Goal: Task Accomplishment & Management: Use online tool/utility

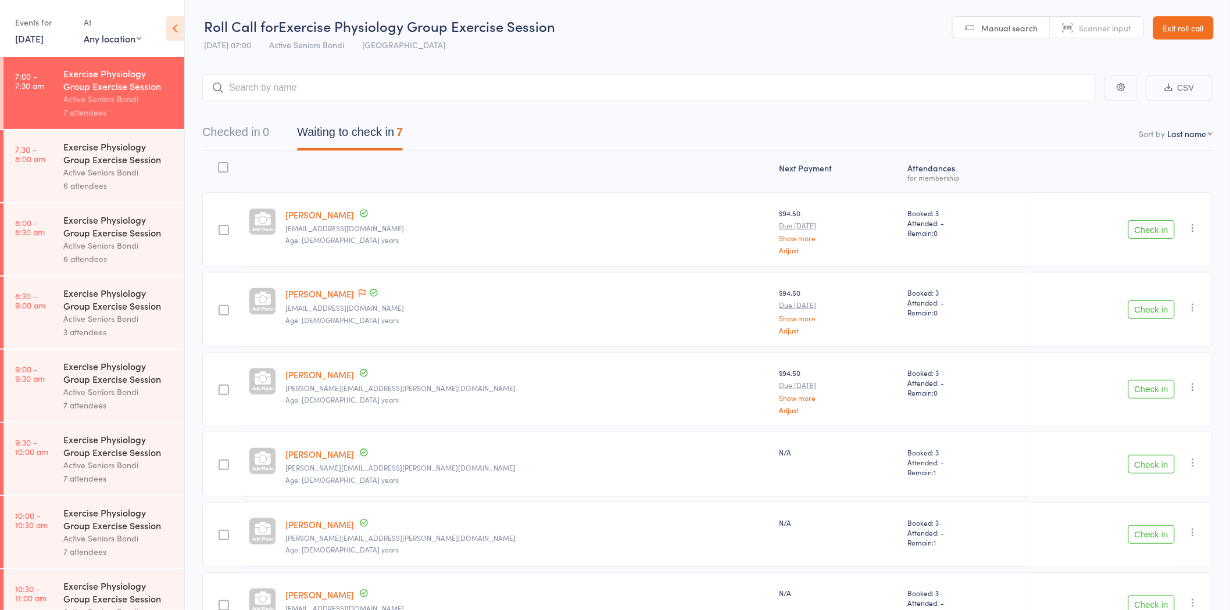
click at [115, 291] on div "Exercise Physiology Group Exercise Session" at bounding box center [118, 299] width 111 height 26
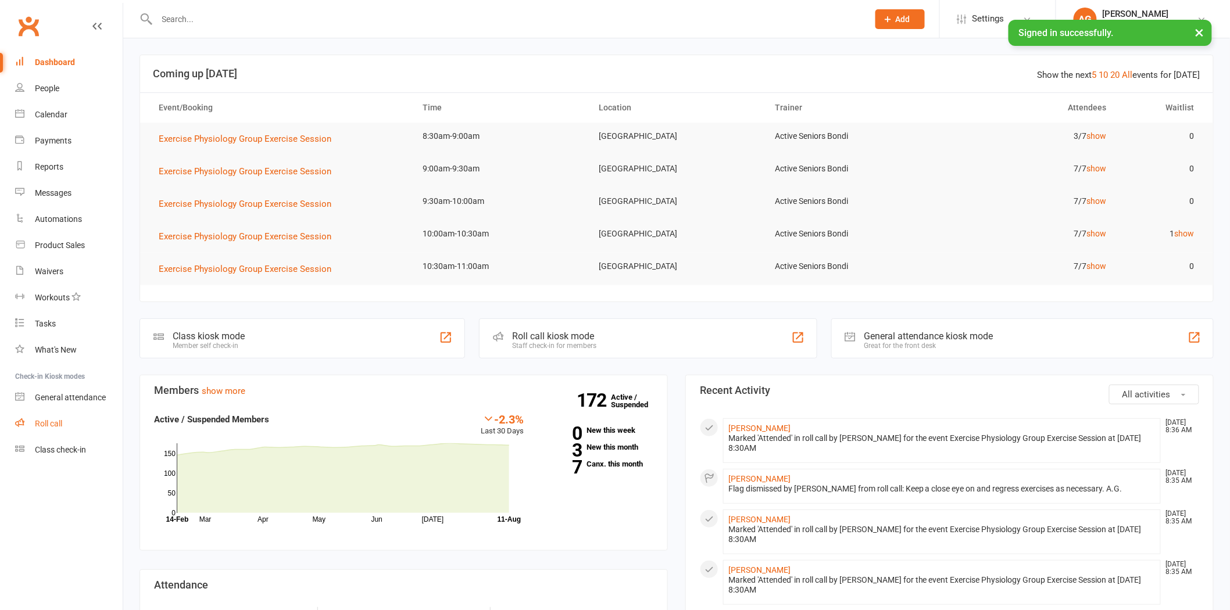
click at [66, 434] on link "Roll call" at bounding box center [69, 424] width 108 height 26
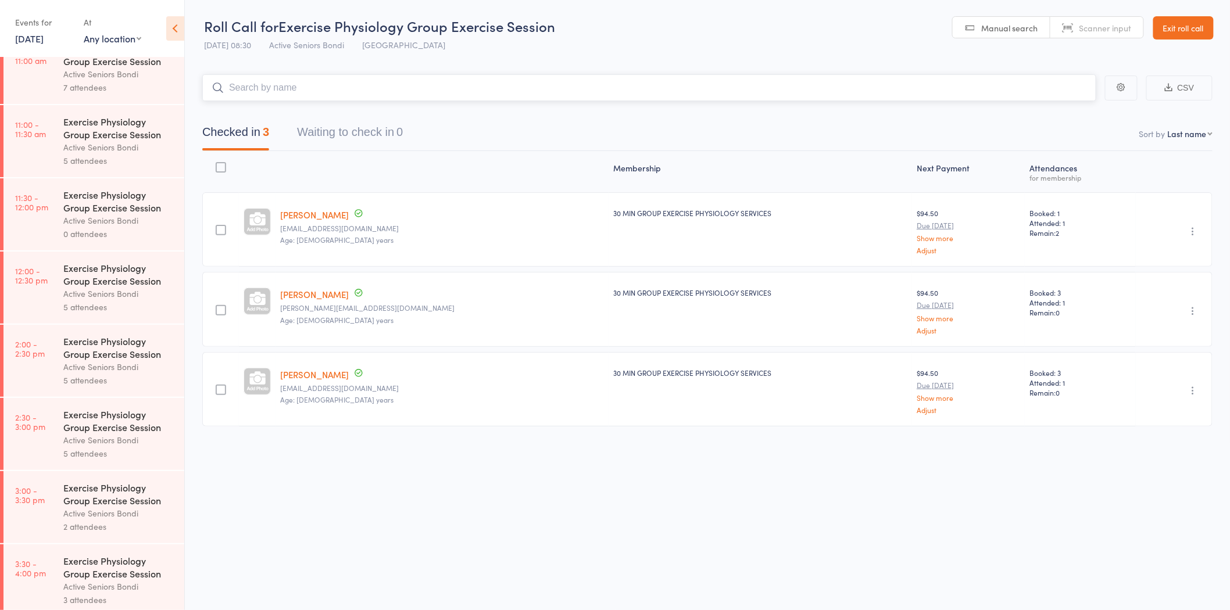
scroll to position [549, 0]
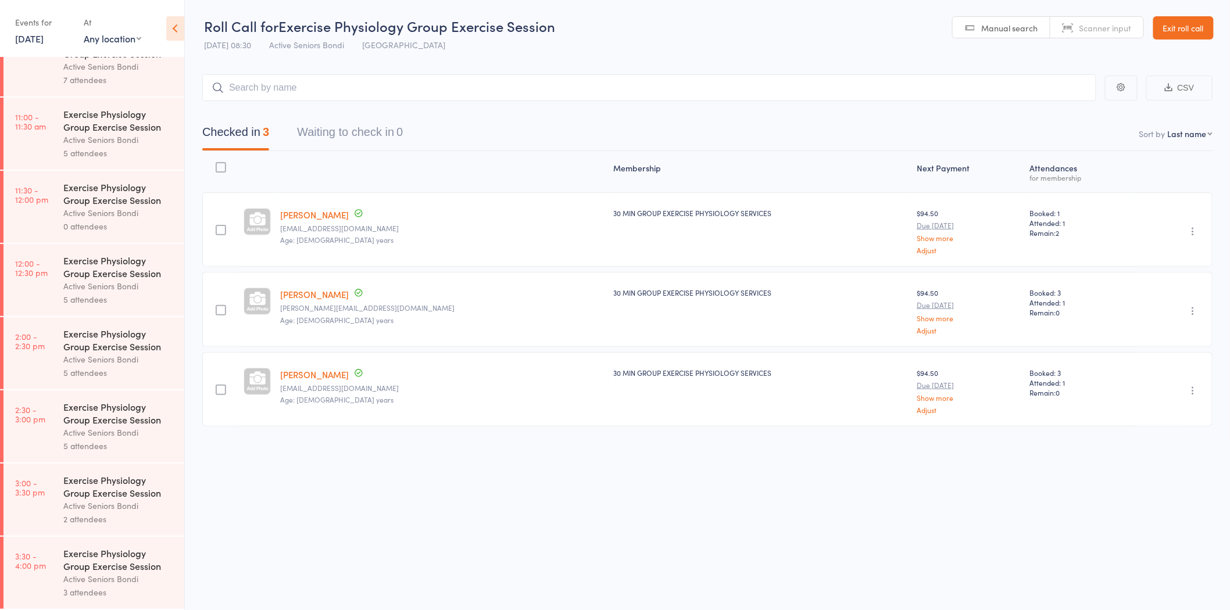
click at [1164, 28] on link "Exit roll call" at bounding box center [1183, 27] width 60 height 23
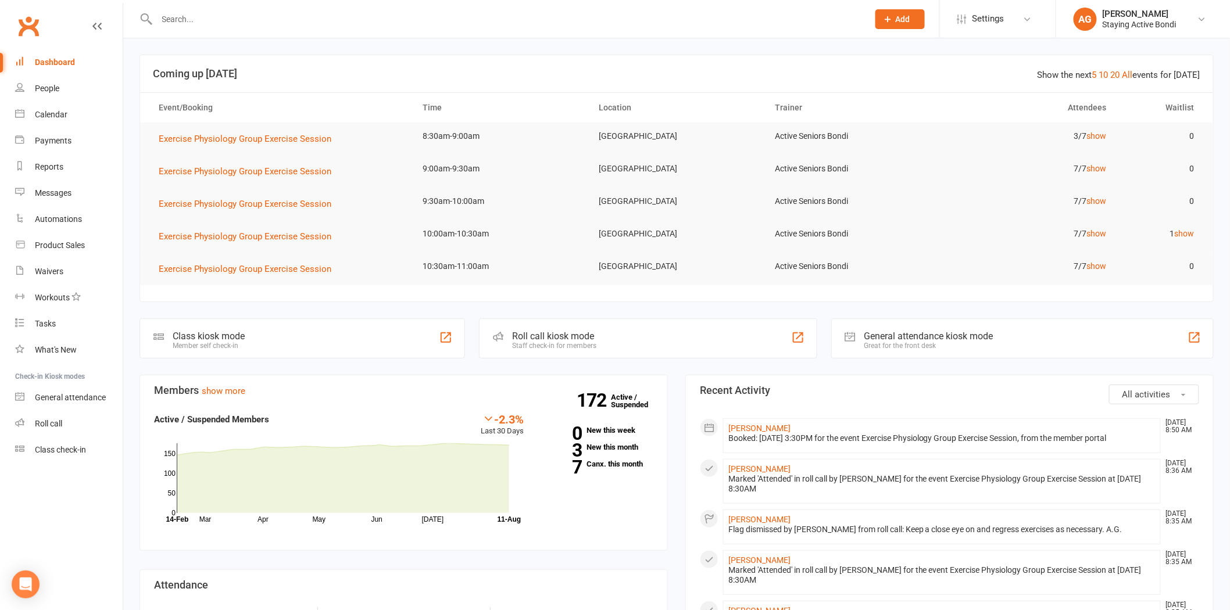
drag, startPoint x: 384, startPoint y: 10, endPoint x: 378, endPoint y: 20, distance: 11.5
click at [380, 15] on input "text" at bounding box center [506, 19] width 707 height 16
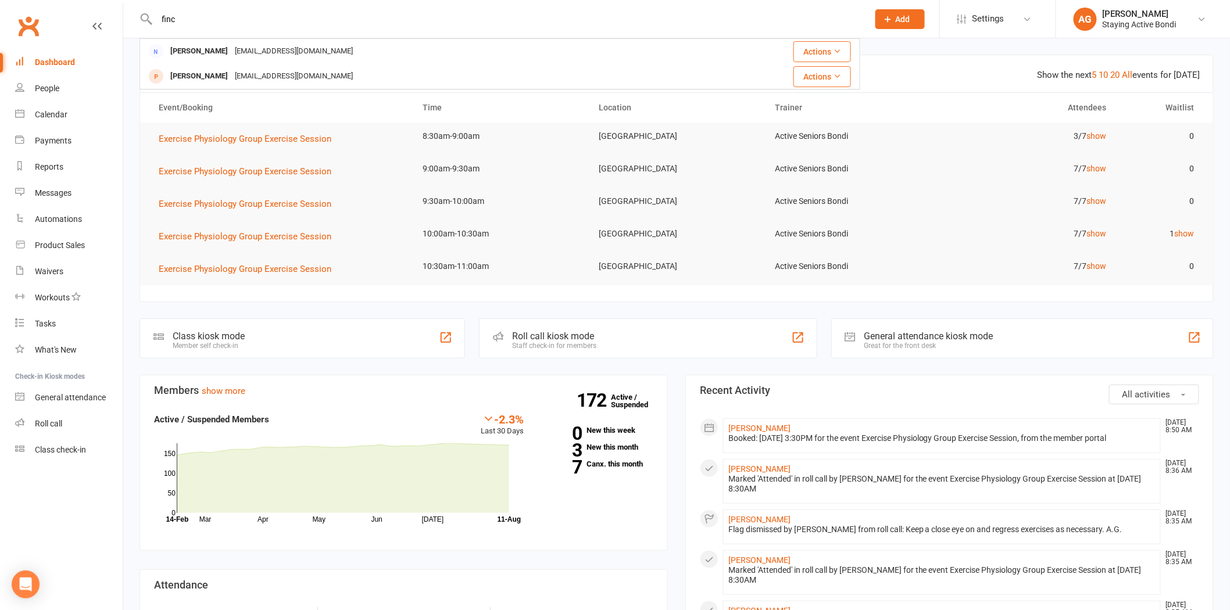
type input "finc"
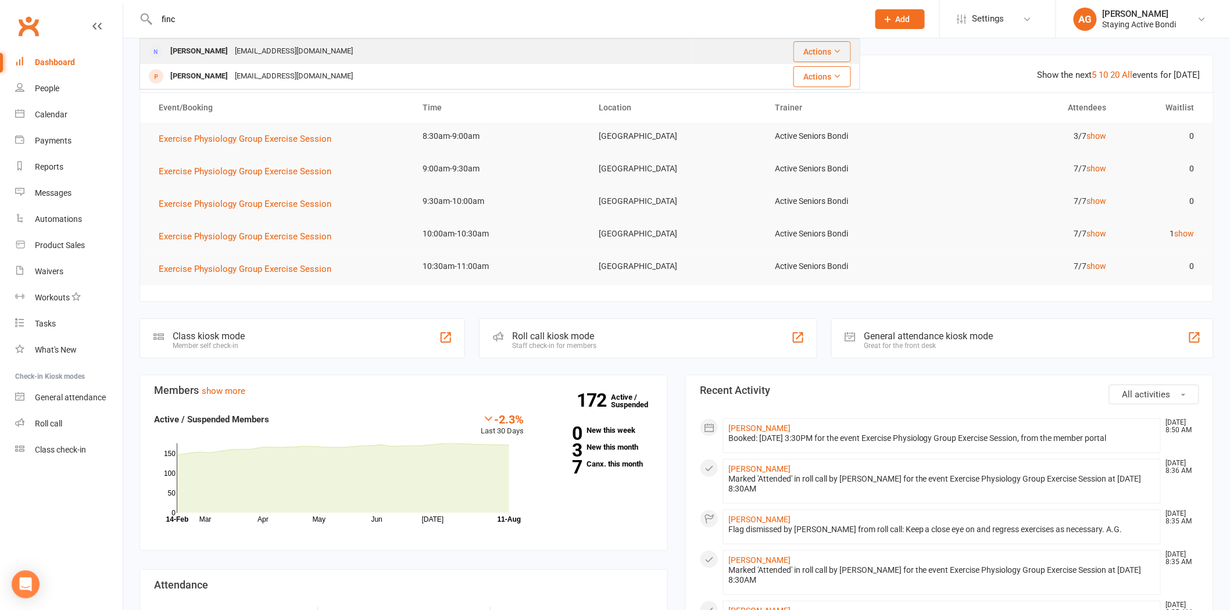
click at [263, 49] on div "shirleyfink@iinet.net.au" at bounding box center [293, 51] width 125 height 17
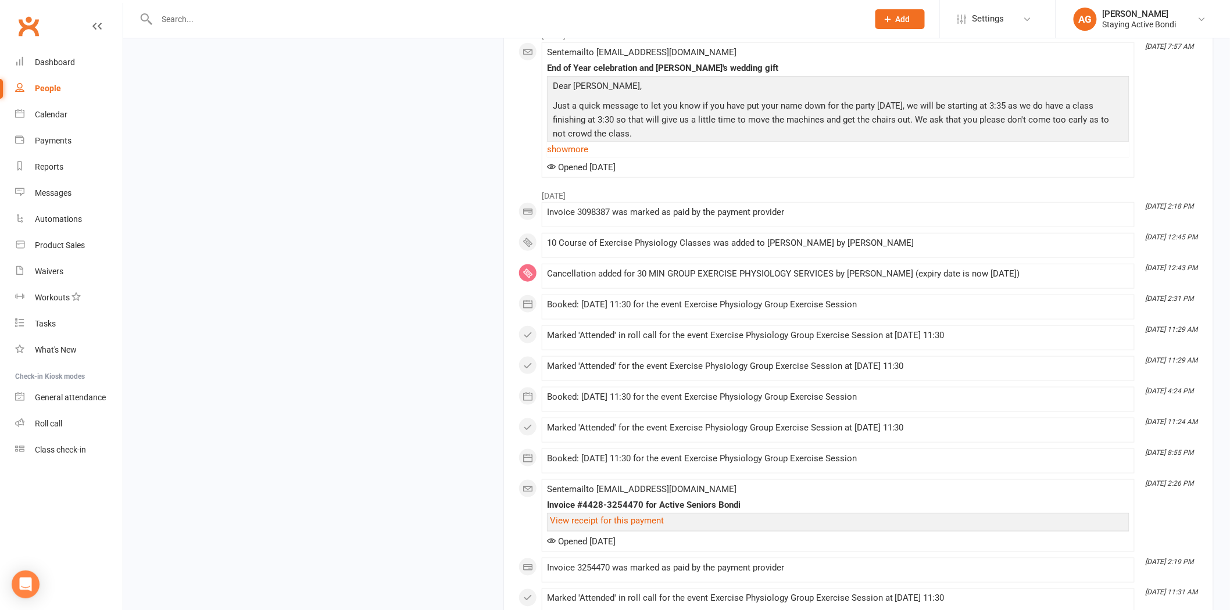
scroll to position [2195, 0]
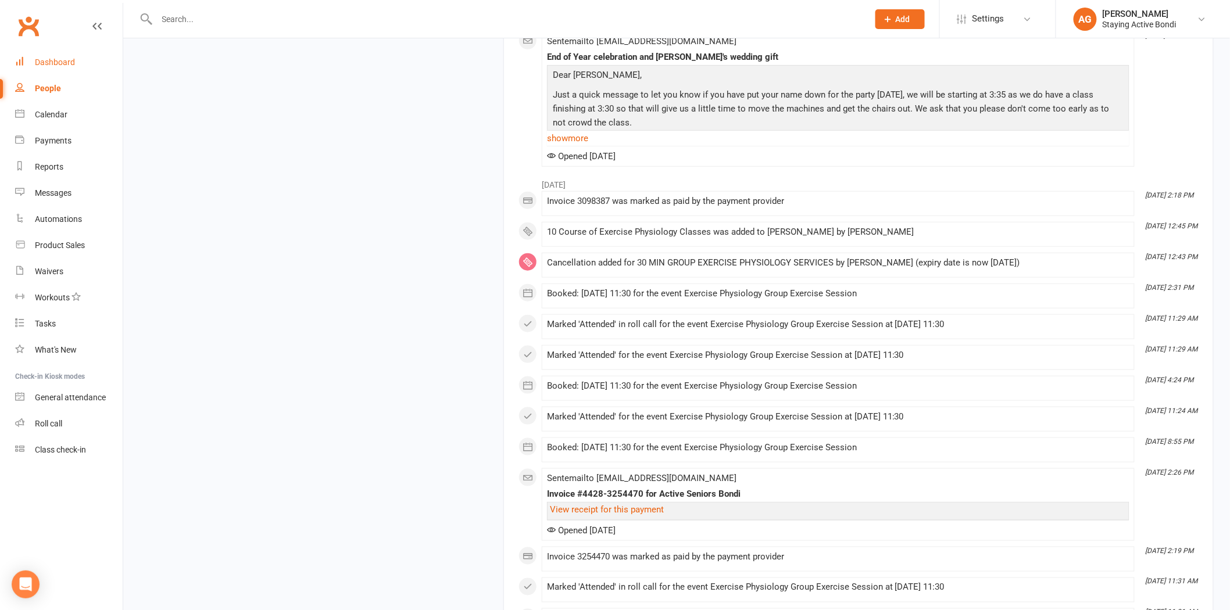
click at [53, 65] on div "Dashboard" at bounding box center [55, 62] width 40 height 9
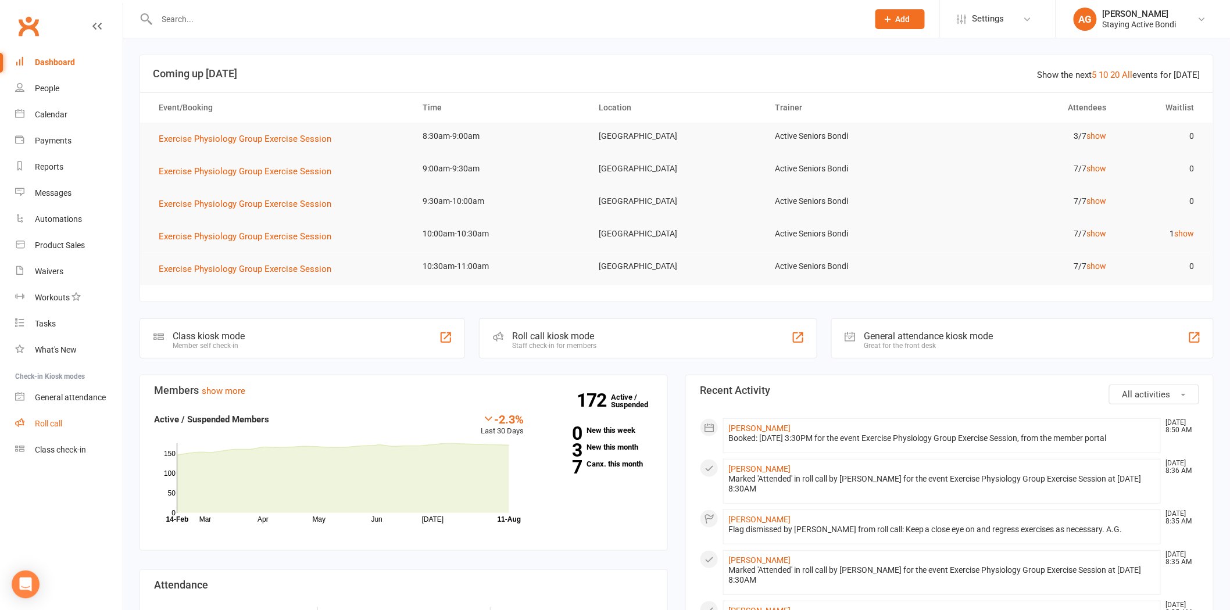
click at [97, 424] on link "Roll call" at bounding box center [69, 424] width 108 height 26
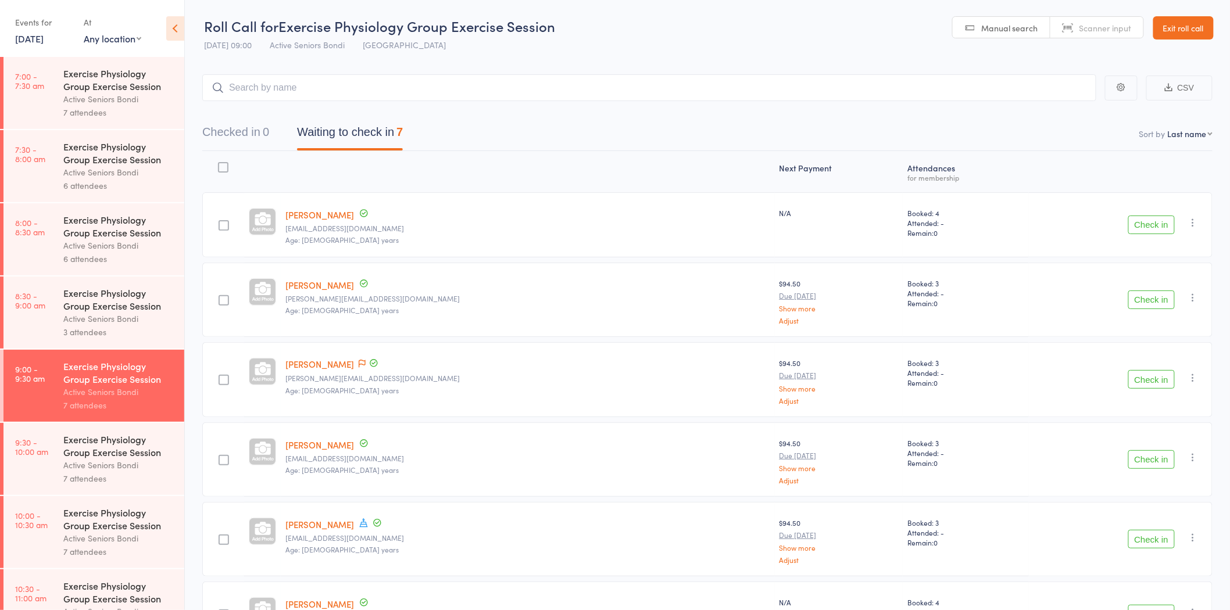
click at [131, 472] on div "Active Seniors Bondi" at bounding box center [118, 465] width 111 height 13
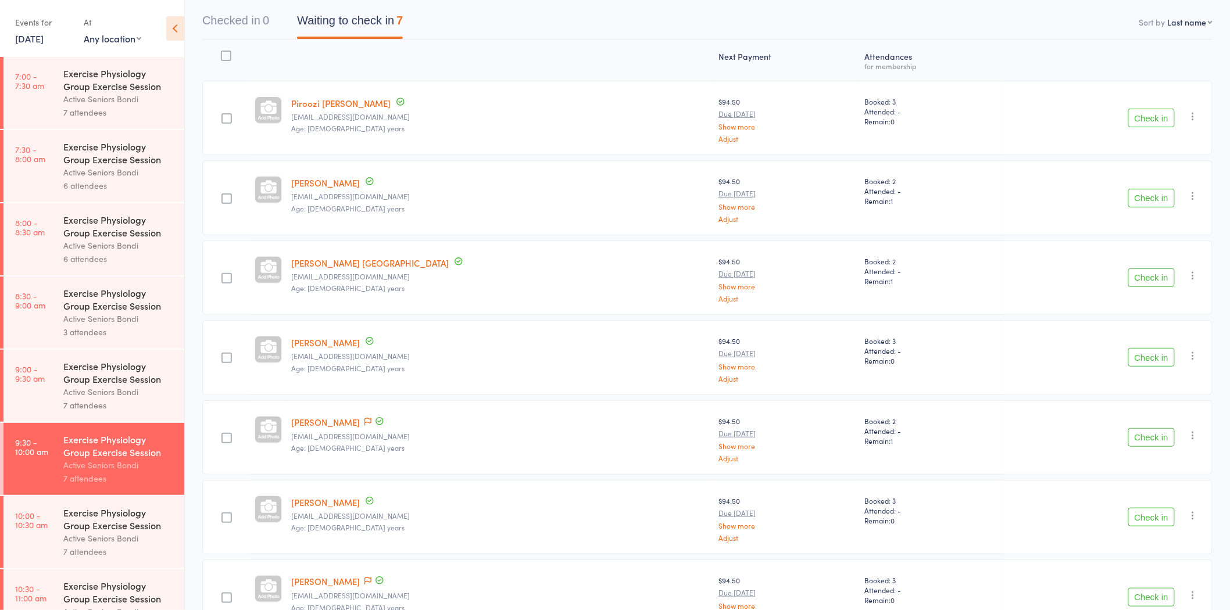
scroll to position [129, 0]
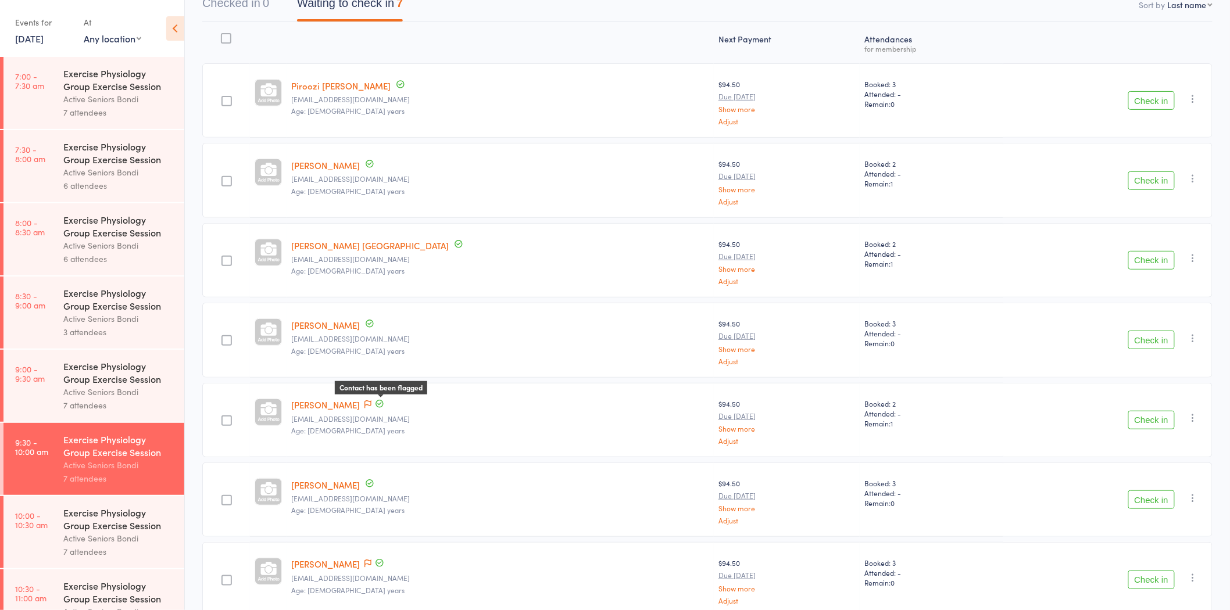
click at [371, 403] on icon at bounding box center [367, 404] width 7 height 8
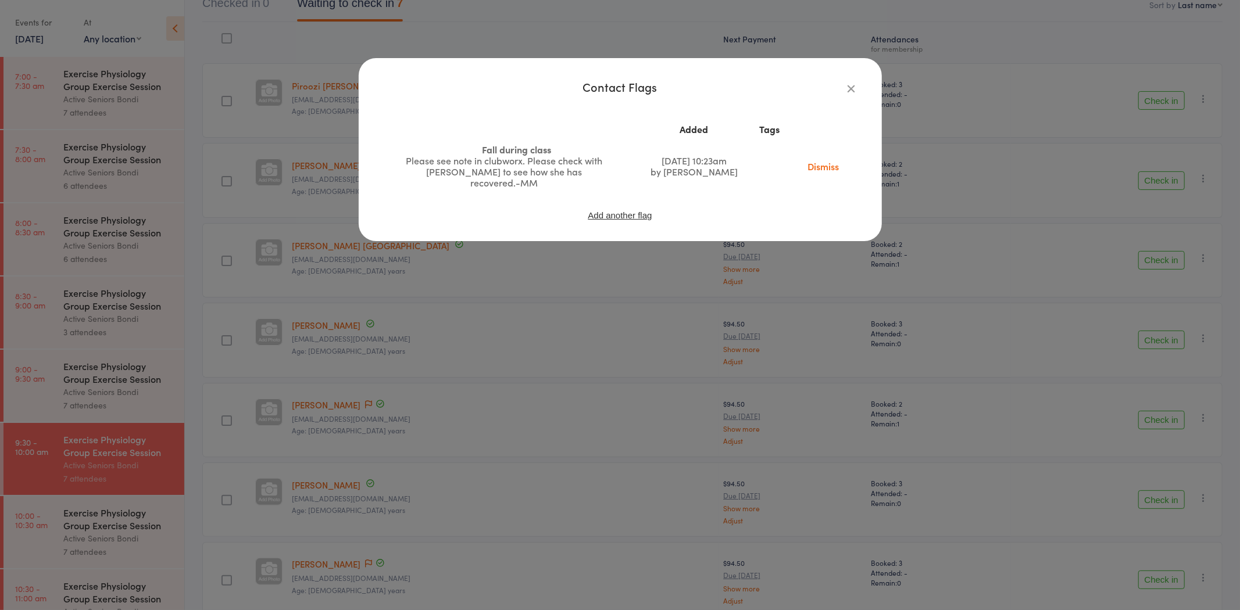
click at [381, 409] on div "Contact Flags Added Tags Fall during class Please see note in clubworx. Please …" at bounding box center [620, 305] width 1240 height 610
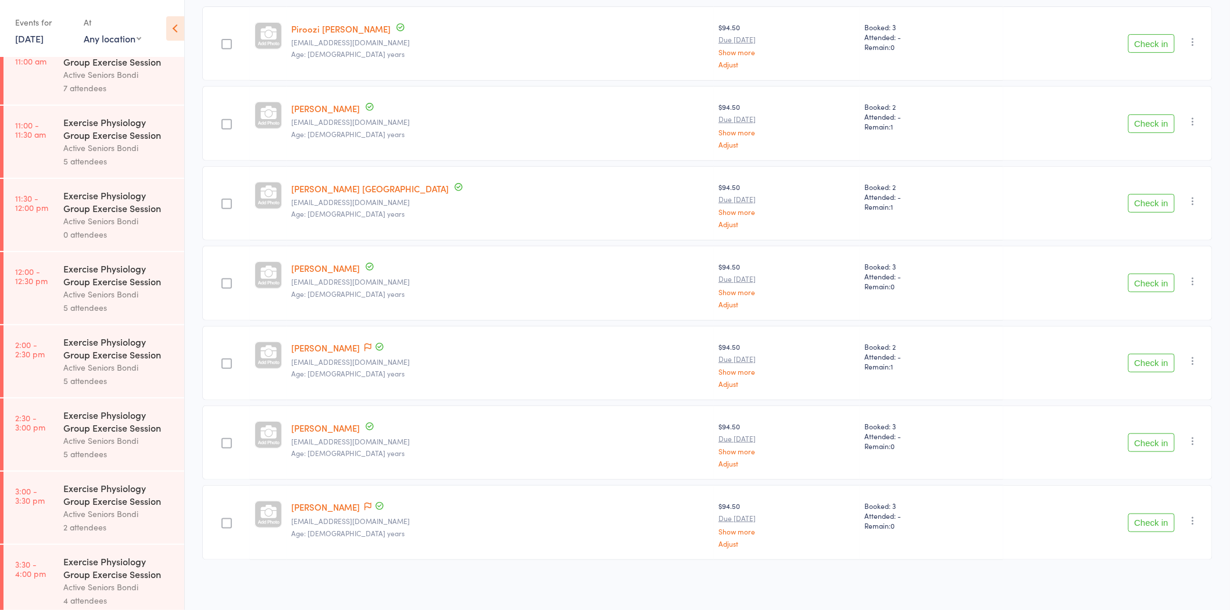
scroll to position [549, 0]
